Goal: Check status: Check status

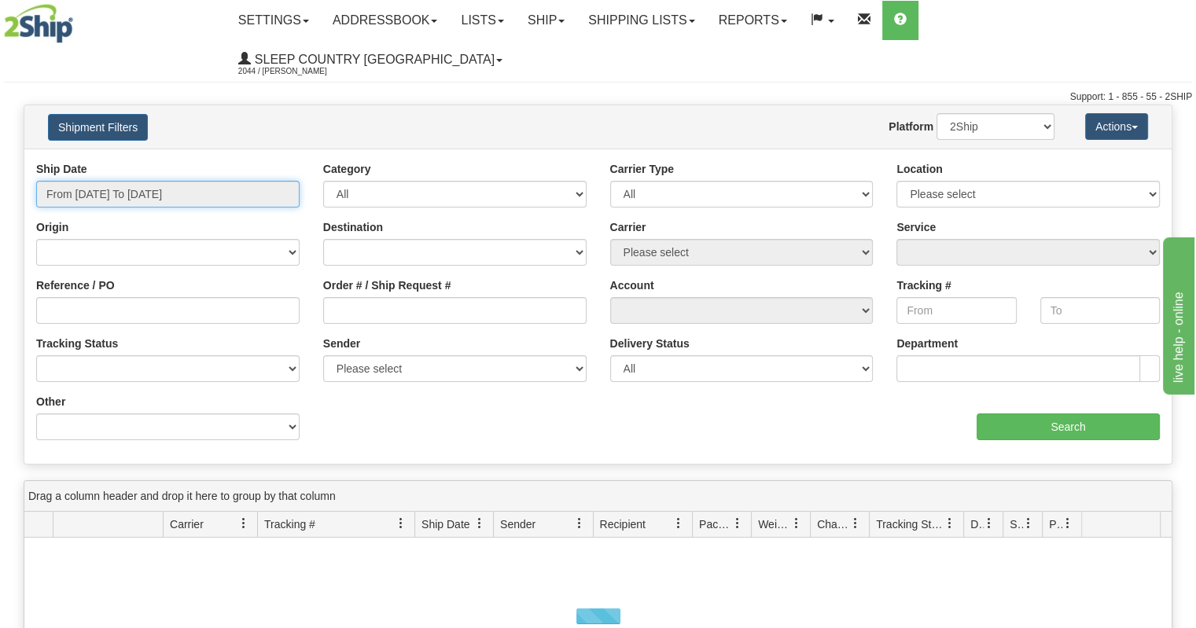
click at [114, 181] on input "From [DATE] To [DATE]" at bounding box center [167, 194] width 263 height 27
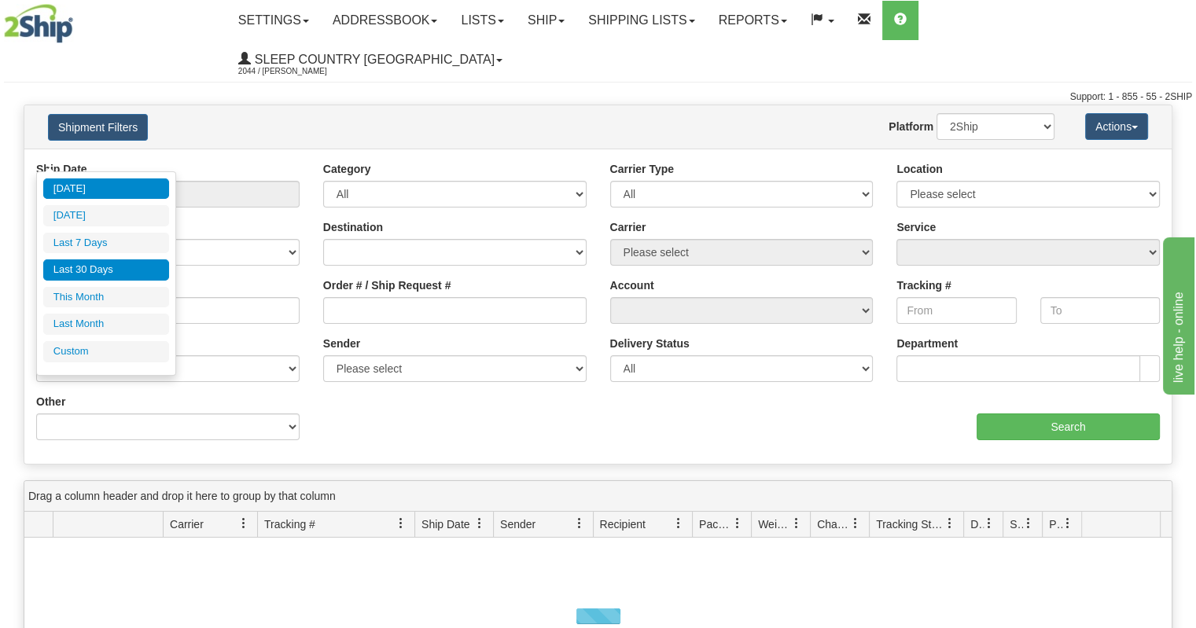
click at [130, 267] on li "Last 30 Days" at bounding box center [106, 269] width 126 height 21
type input "From [DATE] To [DATE]"
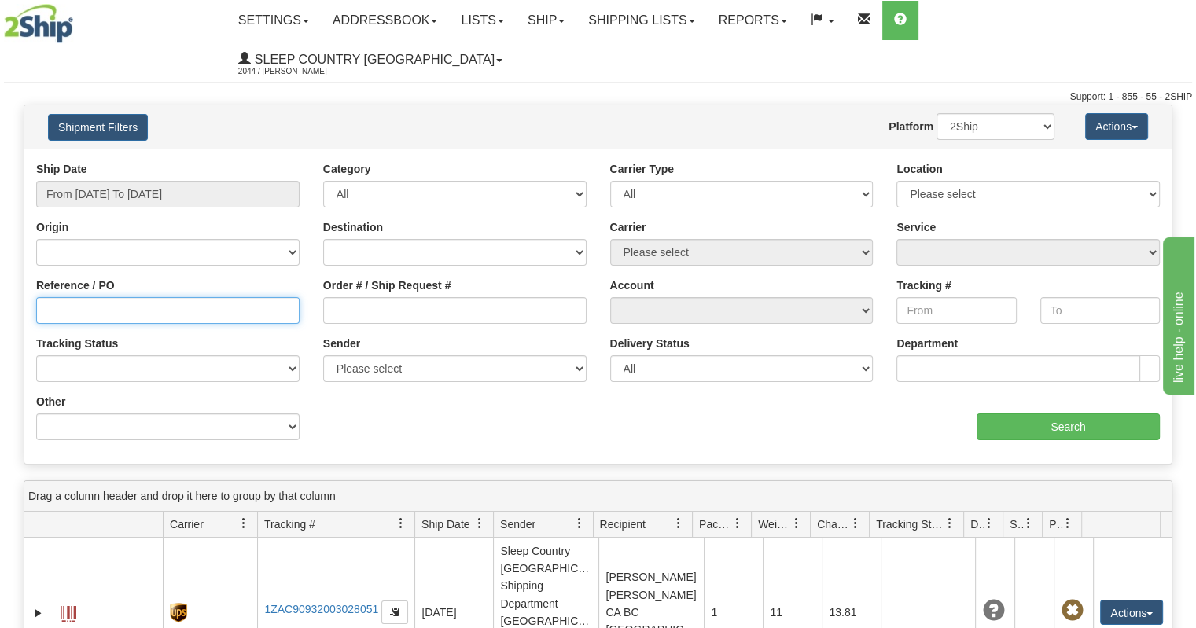
click at [148, 297] on input "Reference / PO" at bounding box center [167, 310] width 263 height 27
paste input "9000I119700"
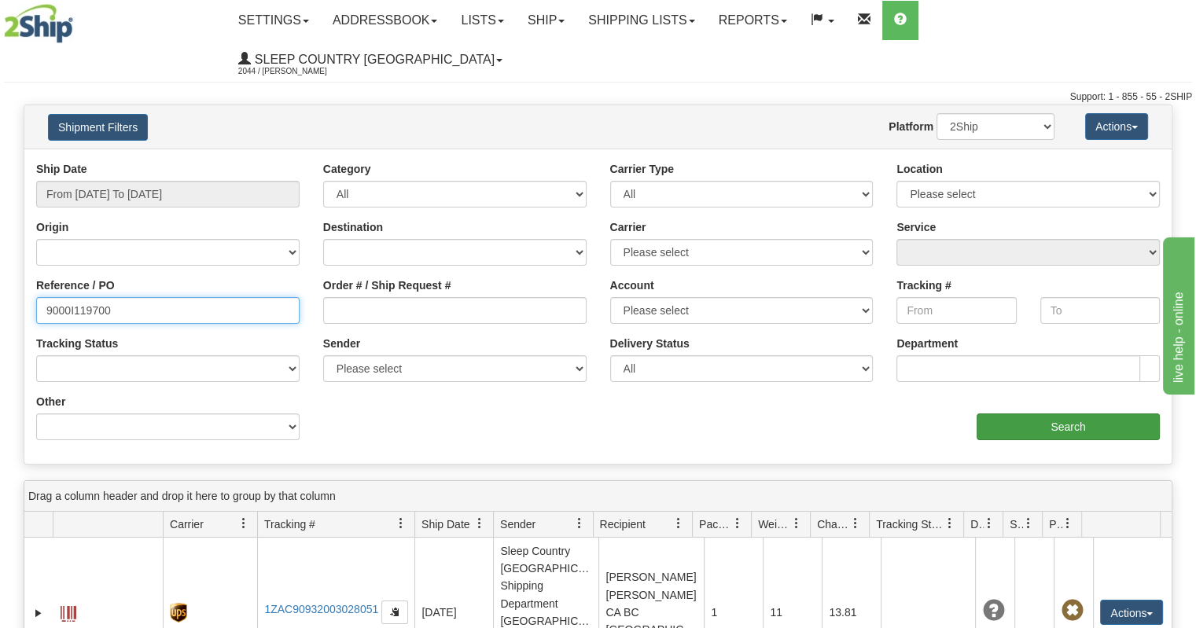
type input "9000I119700"
click at [1045, 413] on input "Search" at bounding box center [1067, 426] width 183 height 27
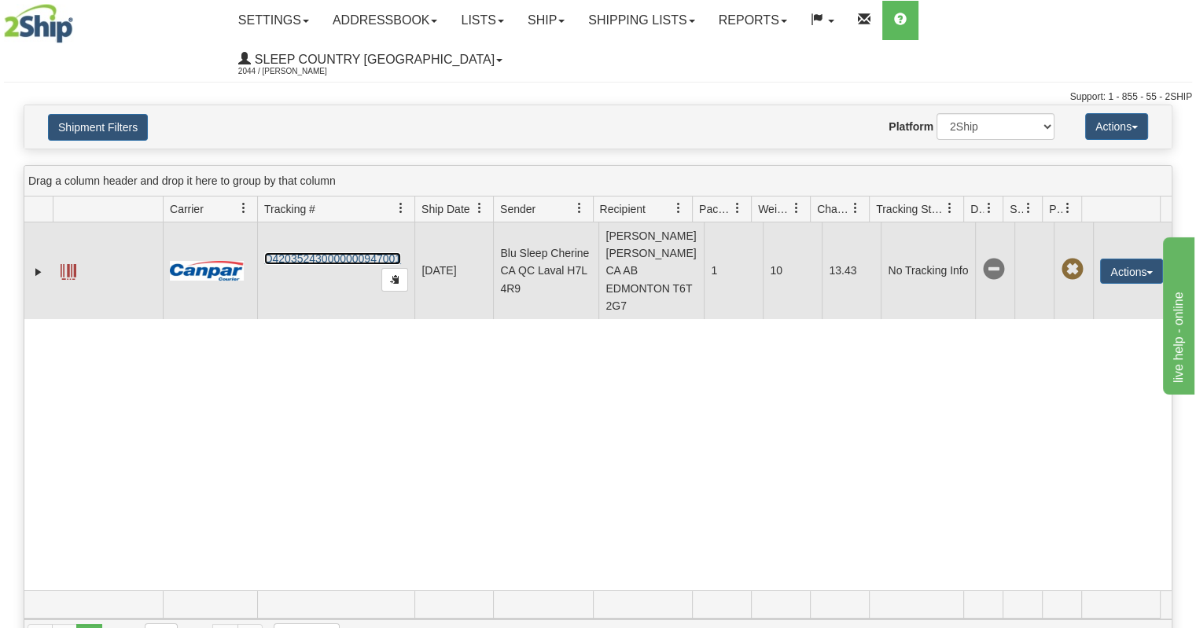
click at [314, 252] on link "D420352430000000947001" at bounding box center [332, 258] width 137 height 13
